Goal: Task Accomplishment & Management: Complete application form

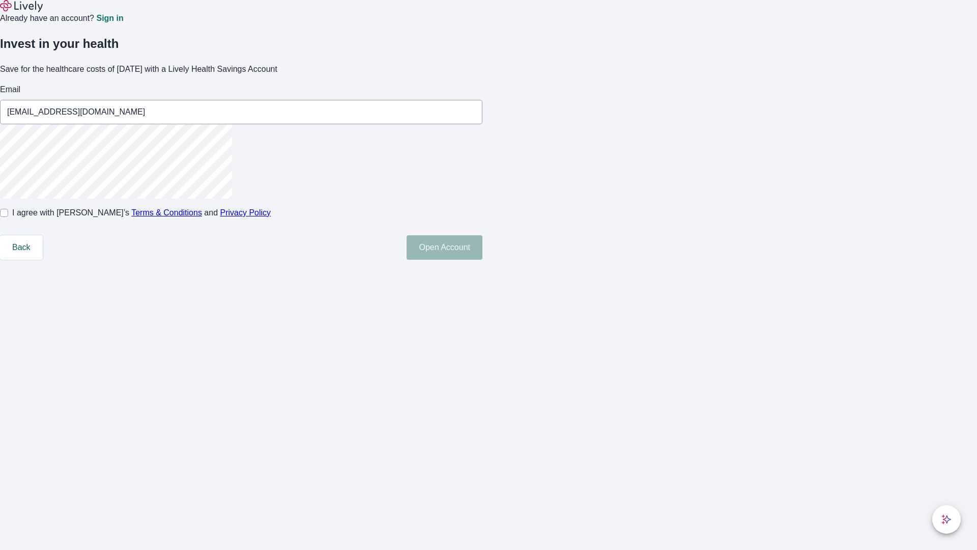
click at [8, 217] on input "I agree with Lively’s Terms & Conditions and Privacy Policy" at bounding box center [4, 213] width 8 height 8
checkbox input "true"
click at [483, 260] on button "Open Account" at bounding box center [445, 247] width 76 height 24
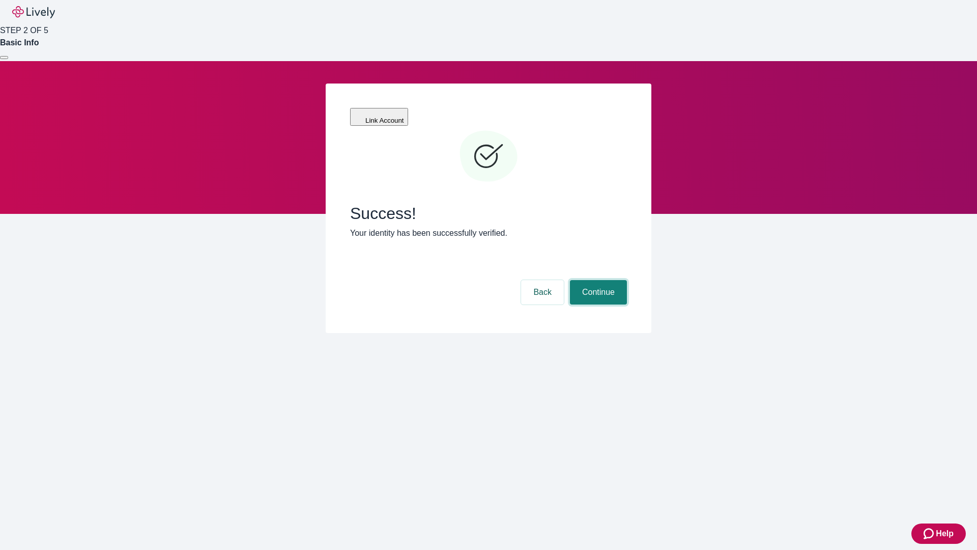
click at [597, 280] on button "Continue" at bounding box center [598, 292] width 57 height 24
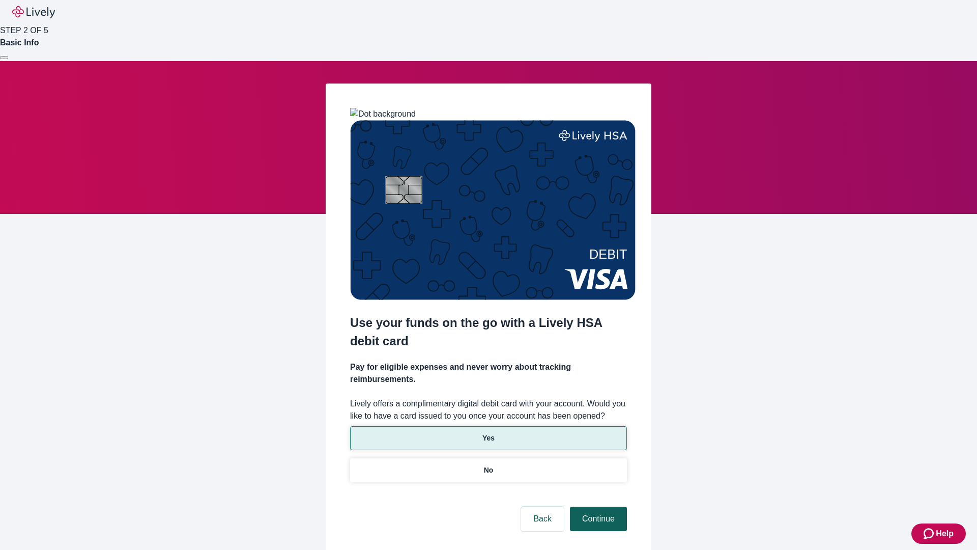
click at [488, 465] on p "No" at bounding box center [489, 470] width 10 height 11
click at [597, 507] on button "Continue" at bounding box center [598, 519] width 57 height 24
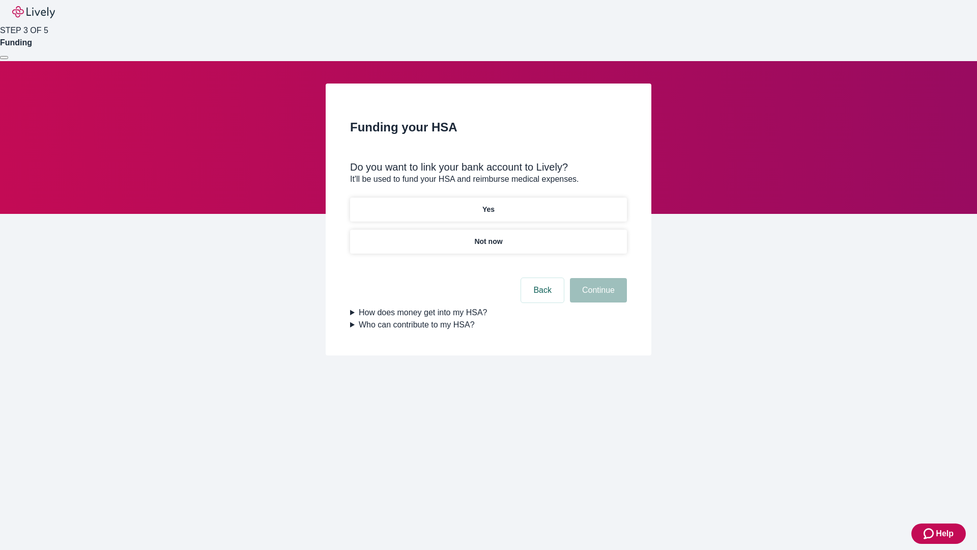
click at [488, 236] on p "Not now" at bounding box center [488, 241] width 28 height 11
click at [597, 296] on button "Continue" at bounding box center [598, 290] width 57 height 24
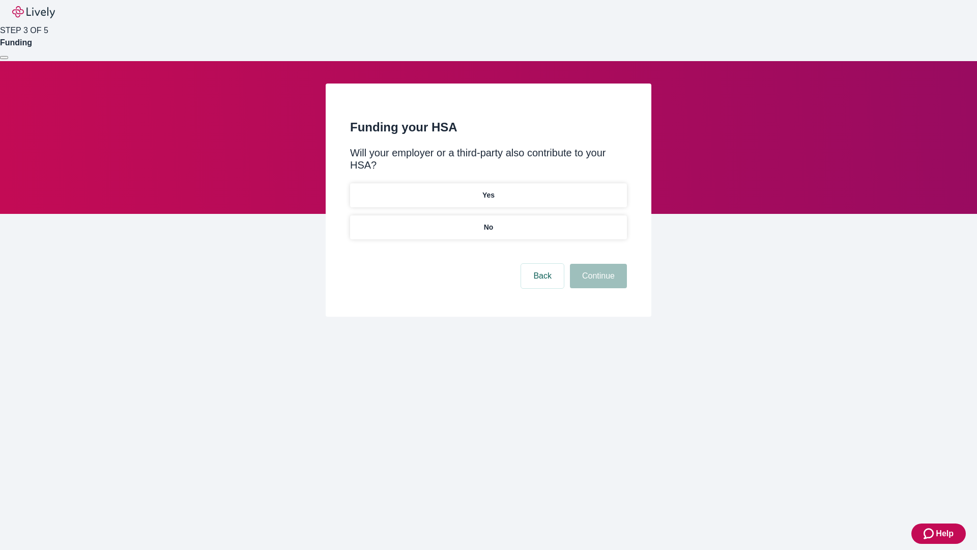
click at [488, 222] on p "No" at bounding box center [489, 227] width 10 height 11
click at [597, 264] on button "Continue" at bounding box center [598, 276] width 57 height 24
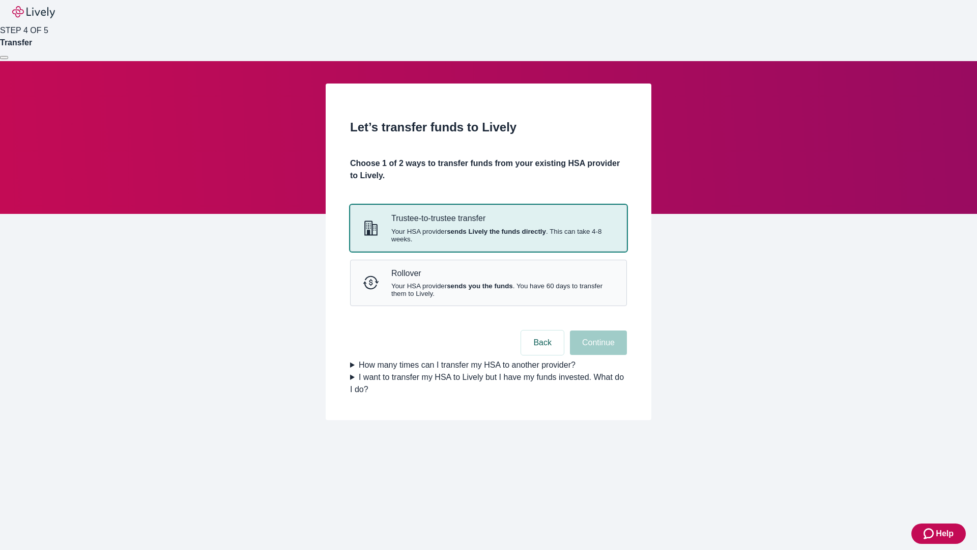
click at [488, 235] on strong "sends Lively the funds directly" at bounding box center [496, 232] width 99 height 8
click at [597, 355] on button "Continue" at bounding box center [598, 342] width 57 height 24
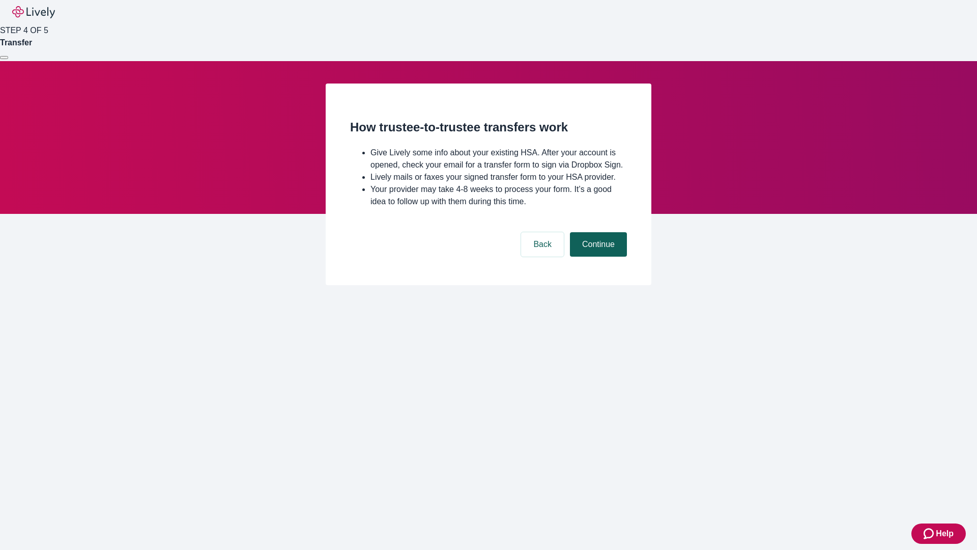
click at [597, 257] on button "Continue" at bounding box center [598, 244] width 57 height 24
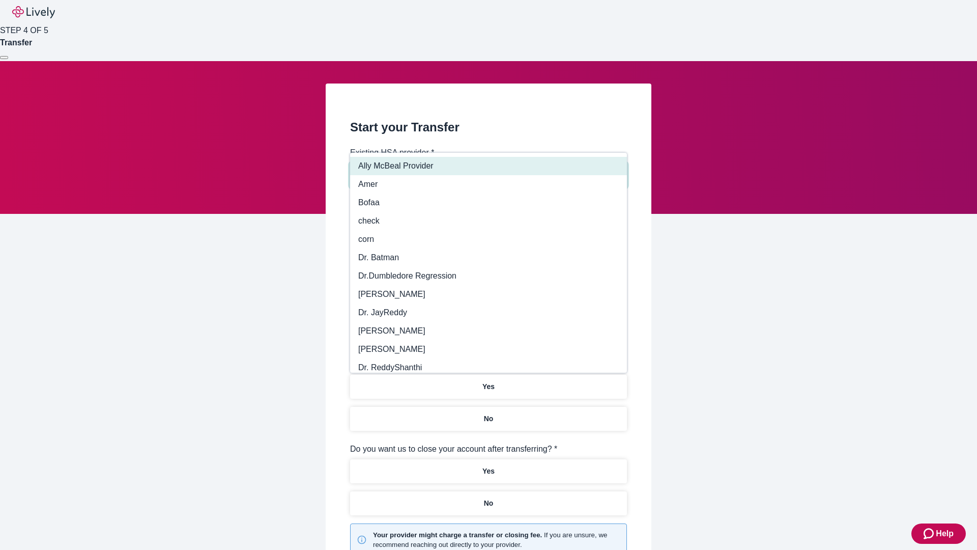
type input "Other"
type input "Health Equity"
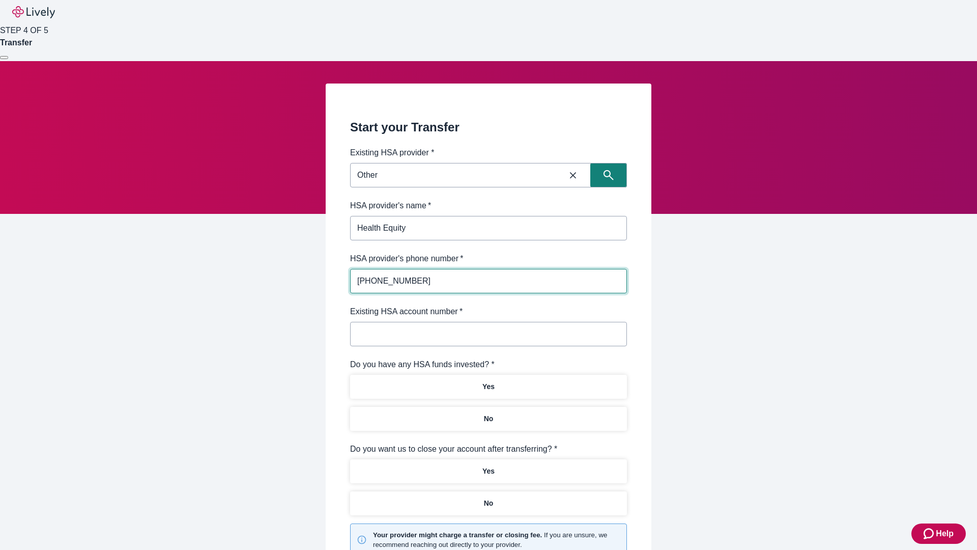
type input "(434) 343-4344"
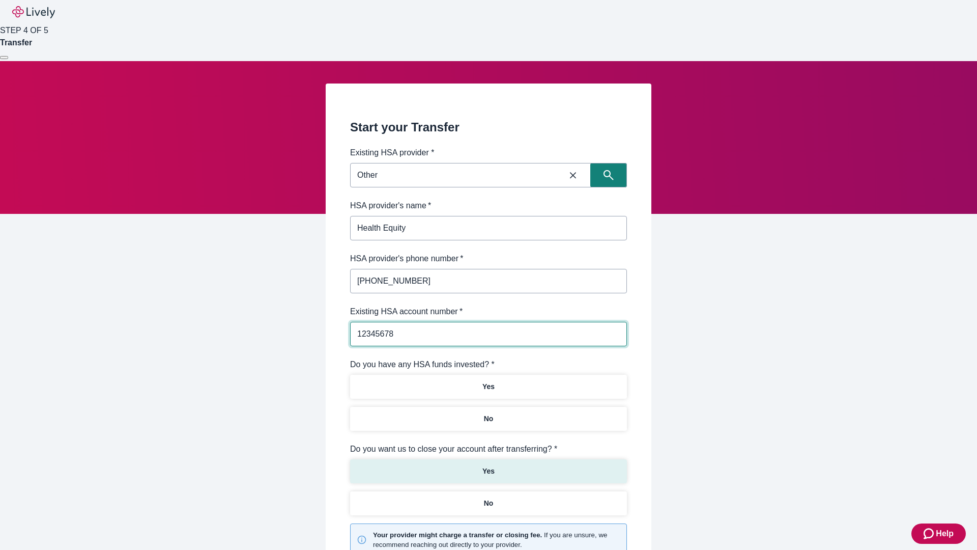
type input "12345678"
click at [488, 413] on p "No" at bounding box center [489, 418] width 10 height 11
click at [488, 466] on p "Yes" at bounding box center [489, 471] width 12 height 11
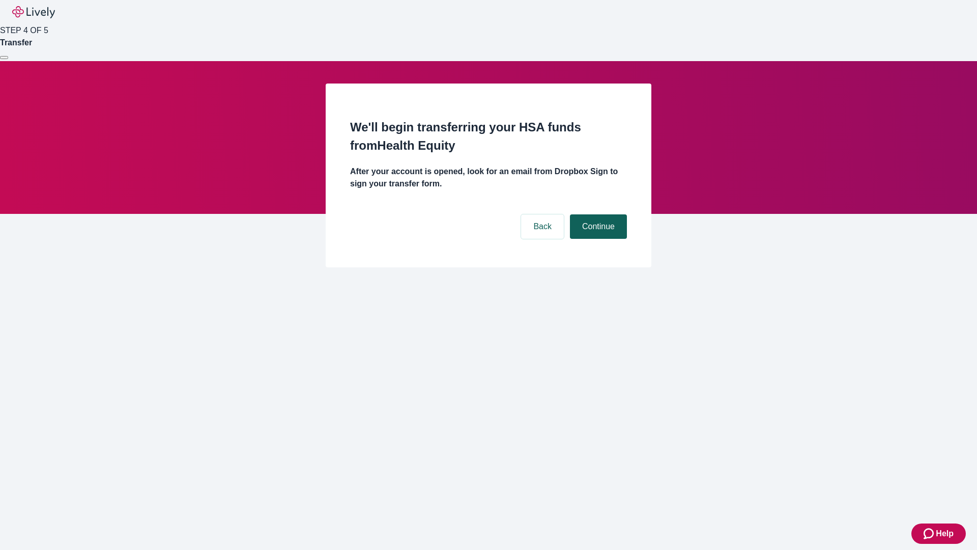
click at [597, 214] on button "Continue" at bounding box center [598, 226] width 57 height 24
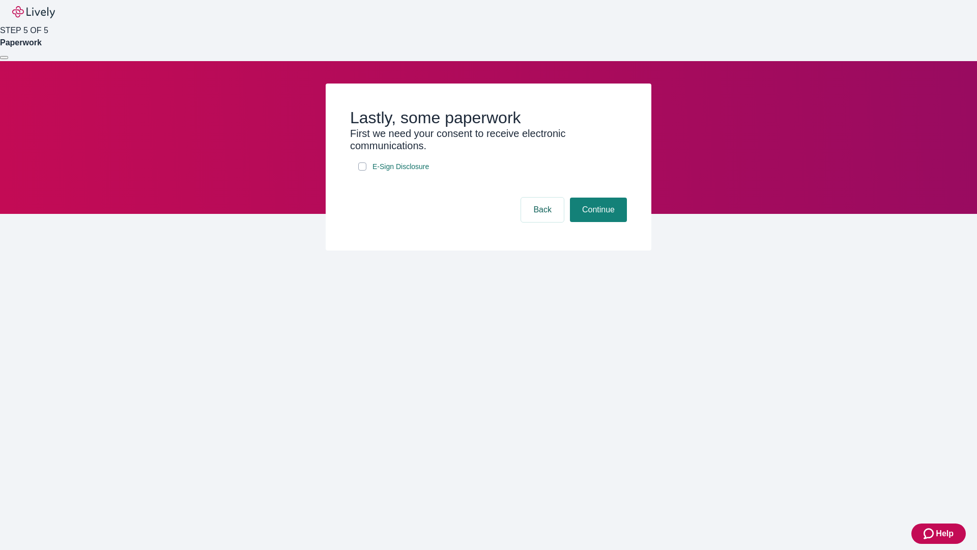
click at [362, 171] on input "E-Sign Disclosure" at bounding box center [362, 166] width 8 height 8
checkbox input "true"
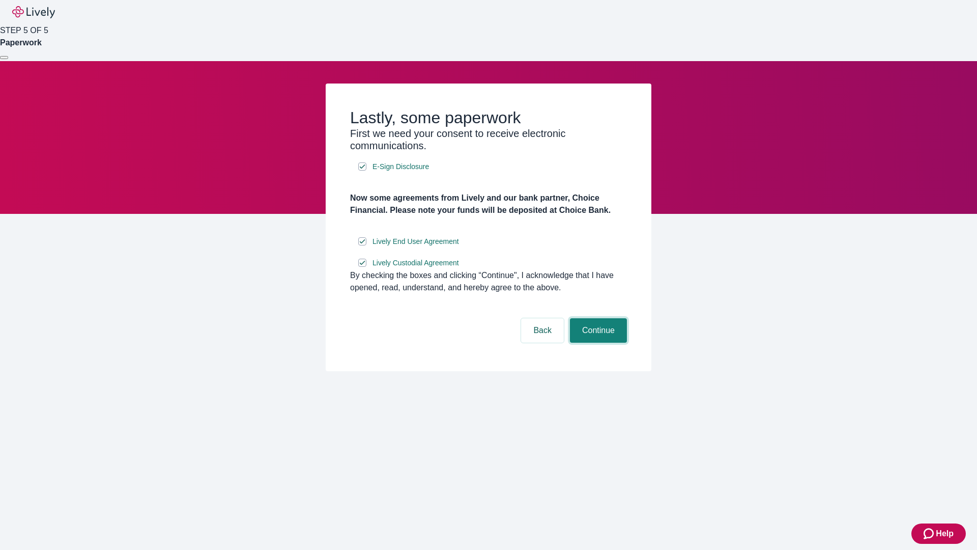
click at [597, 343] on button "Continue" at bounding box center [598, 330] width 57 height 24
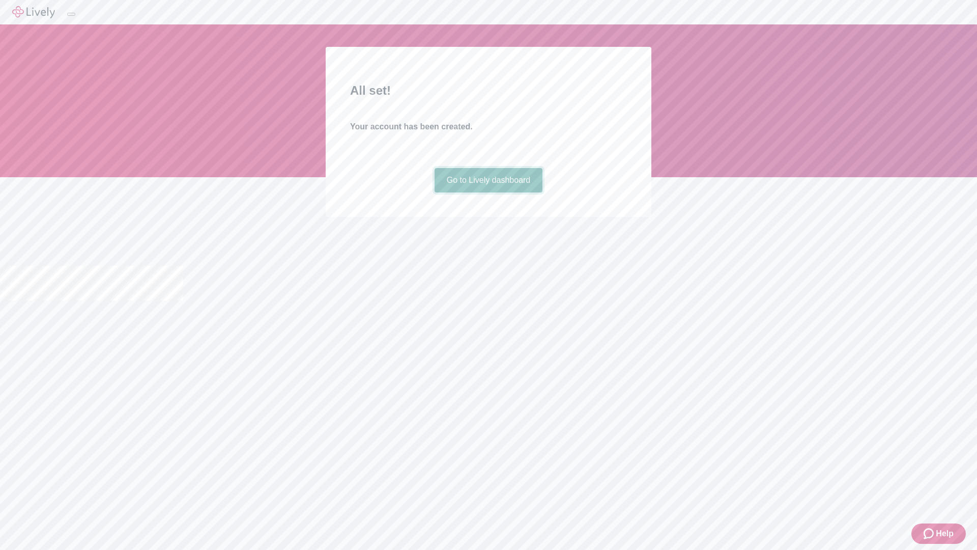
click at [488, 192] on link "Go to Lively dashboard" at bounding box center [489, 180] width 108 height 24
